Goal: Transaction & Acquisition: Purchase product/service

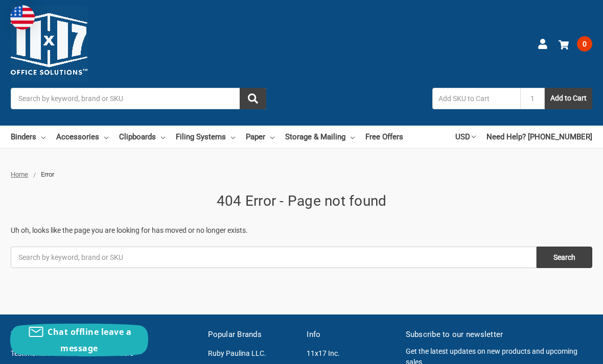
click at [19, 136] on link "Binders" at bounding box center [28, 137] width 35 height 22
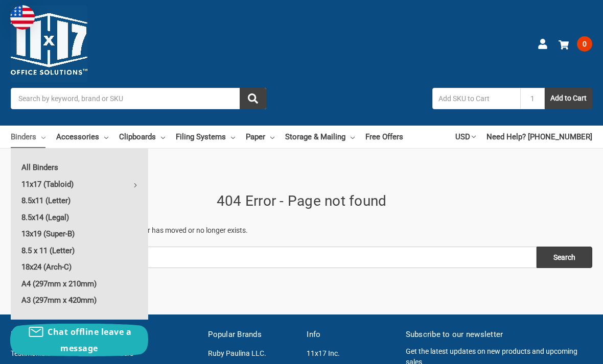
click at [31, 185] on link "11x17 (Tabloid)" at bounding box center [79, 184] width 137 height 16
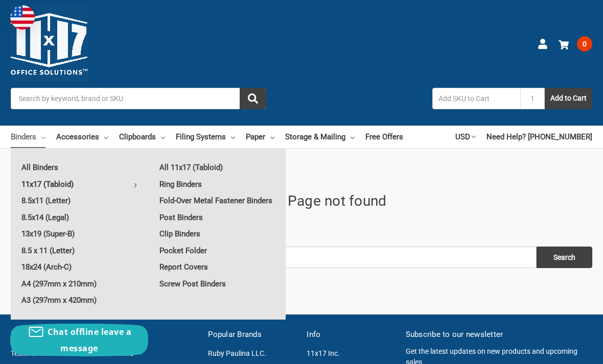
click at [181, 275] on link "Report Covers" at bounding box center [217, 267] width 137 height 16
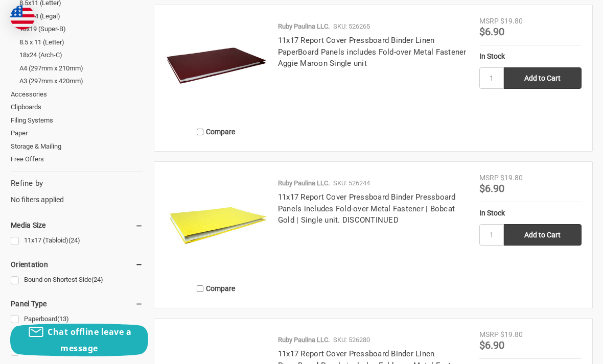
scroll to position [294, 0]
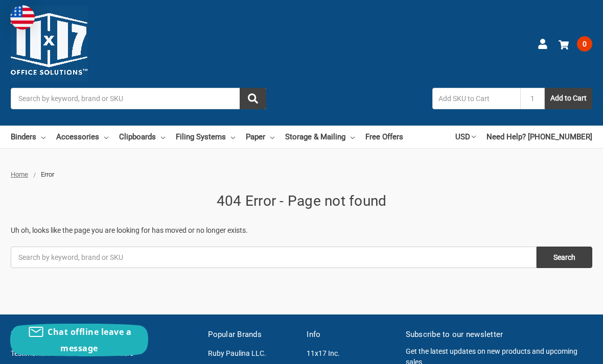
click at [35, 137] on link "Binders" at bounding box center [28, 137] width 35 height 22
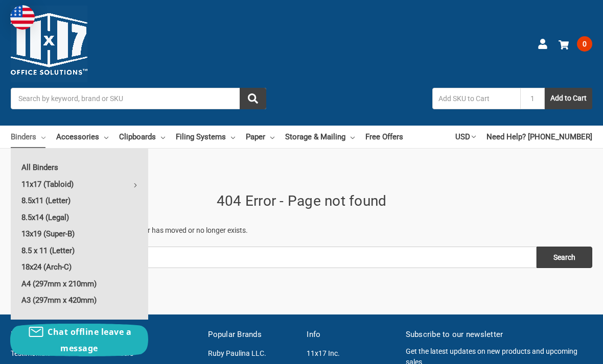
click at [45, 189] on link "11x17 (Tabloid)" at bounding box center [79, 184] width 137 height 16
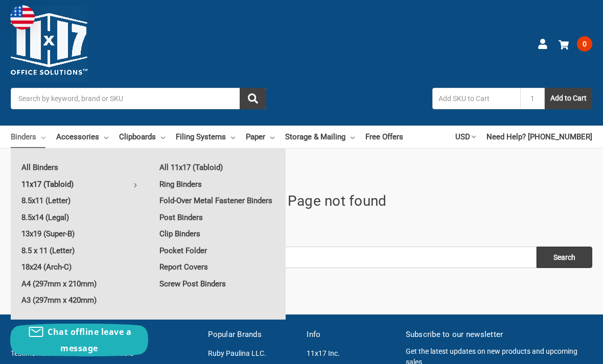
click at [178, 172] on link "All 11x17 (Tabloid)" at bounding box center [217, 167] width 137 height 16
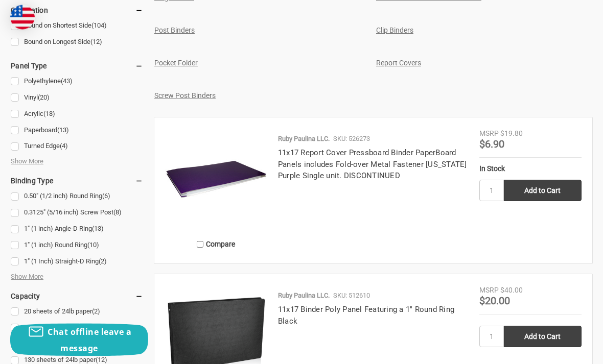
scroll to position [568, 0]
click at [428, 162] on link "11x17 Report Cover Pressboard Binder PaperBoard Panels includes Fold-over Metal…" at bounding box center [372, 164] width 189 height 32
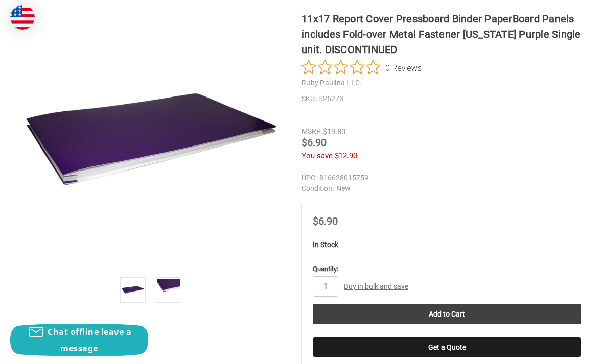
scroll to position [207, 0]
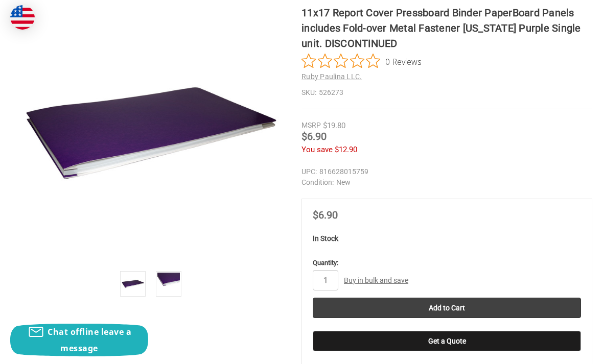
click at [173, 290] on img at bounding box center [168, 284] width 22 height 22
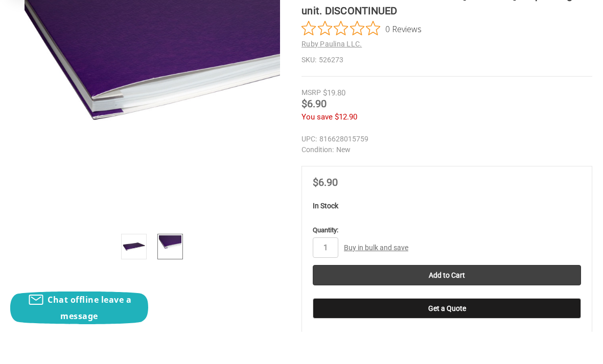
scroll to position [240, 0]
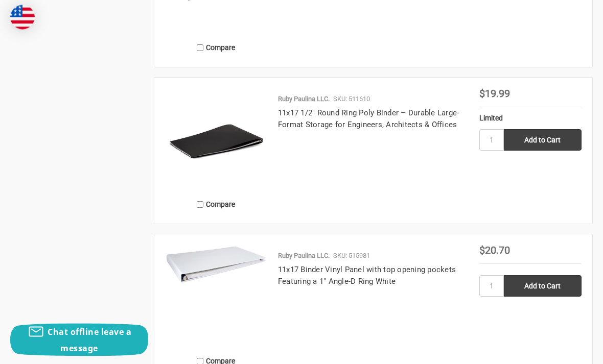
scroll to position [1549, 0]
click at [307, 122] on link "11x17 1/2" Round Ring Poly Binder – Durable Large-Format Storage for Engineers,…" at bounding box center [368, 118] width 181 height 21
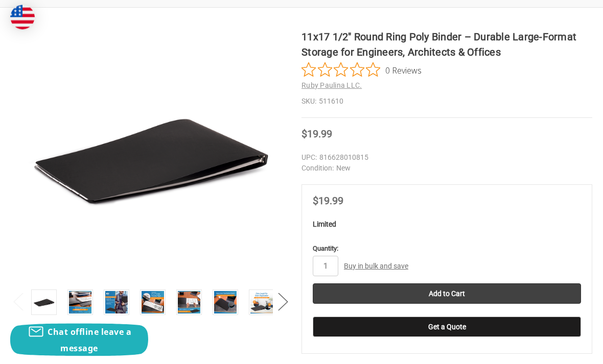
scroll to position [183, 0]
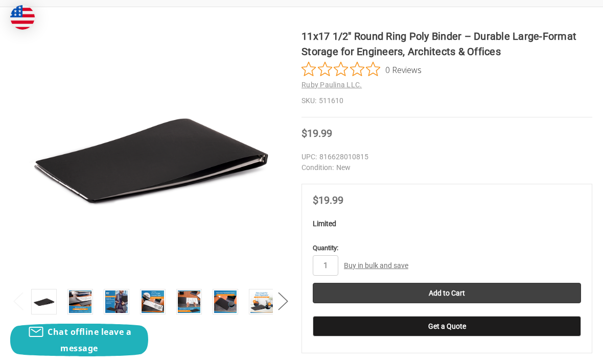
click at [77, 298] on img at bounding box center [80, 302] width 22 height 22
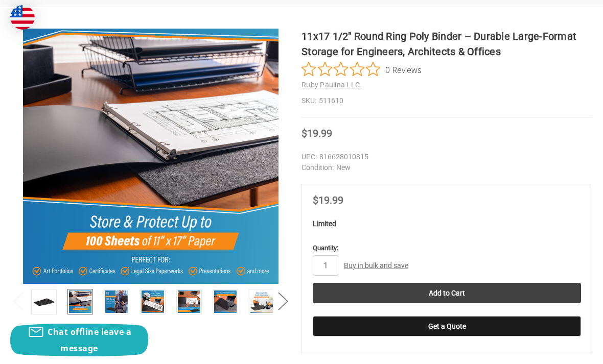
click at [115, 307] on img at bounding box center [116, 302] width 22 height 22
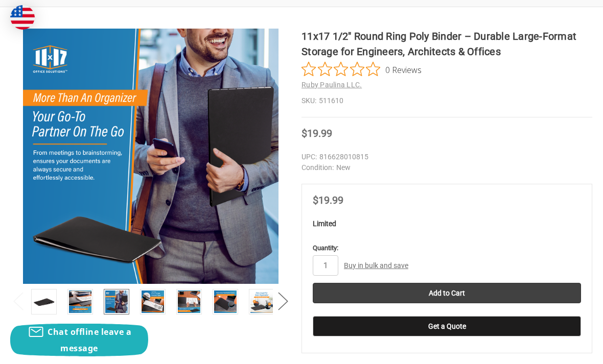
click at [143, 299] on img at bounding box center [153, 302] width 22 height 22
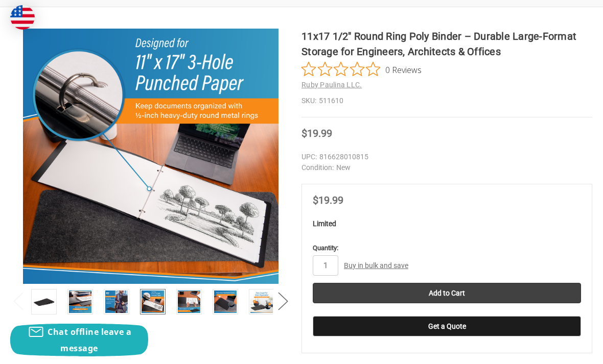
click at [152, 301] on img at bounding box center [153, 302] width 22 height 22
click at [179, 303] on img at bounding box center [189, 302] width 22 height 22
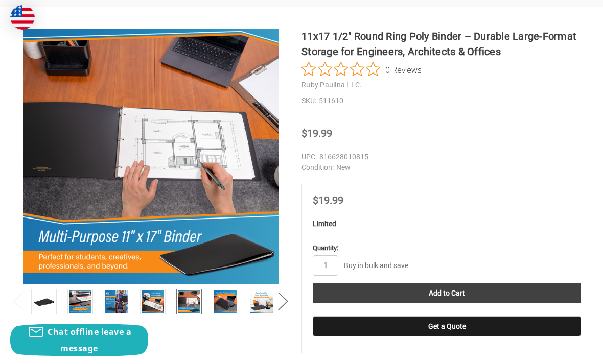
click at [186, 304] on img at bounding box center [189, 302] width 22 height 22
click at [223, 304] on img at bounding box center [225, 302] width 22 height 22
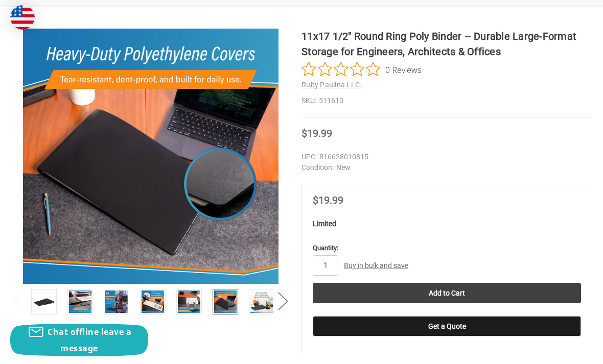
click at [259, 301] on img at bounding box center [261, 302] width 22 height 22
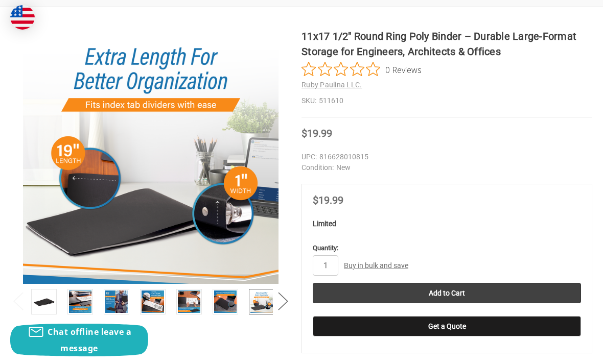
click at [257, 304] on img at bounding box center [261, 302] width 22 height 22
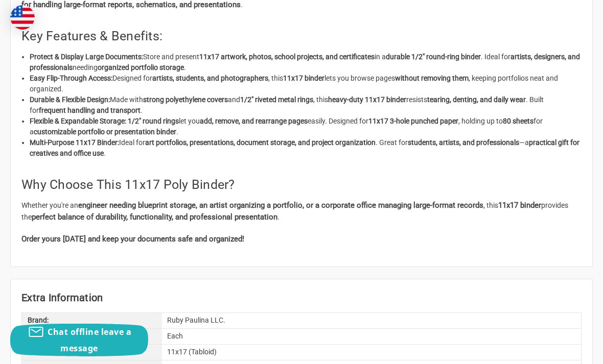
scroll to position [662, 0]
